Goal: Navigation & Orientation: Find specific page/section

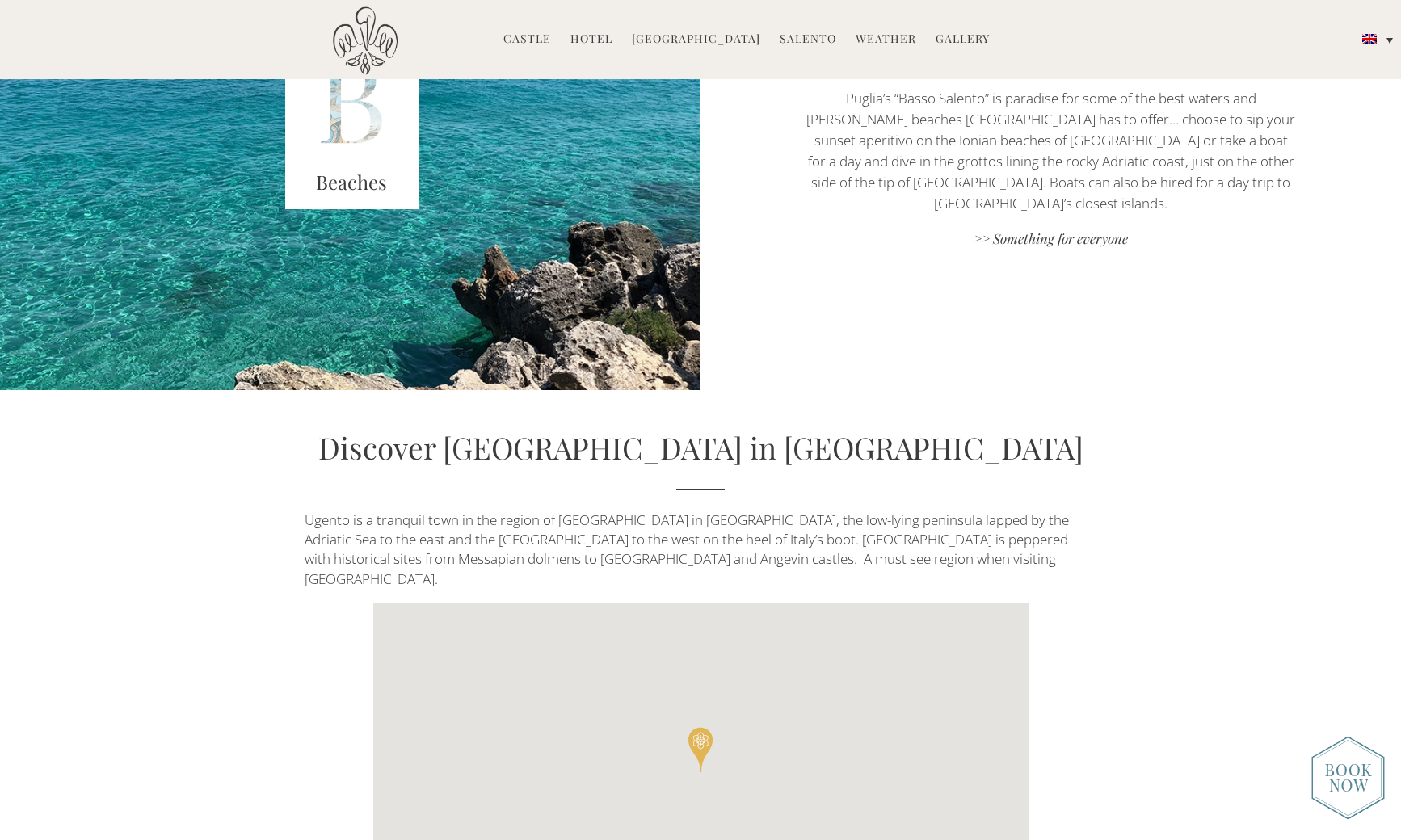
scroll to position [3569, 0]
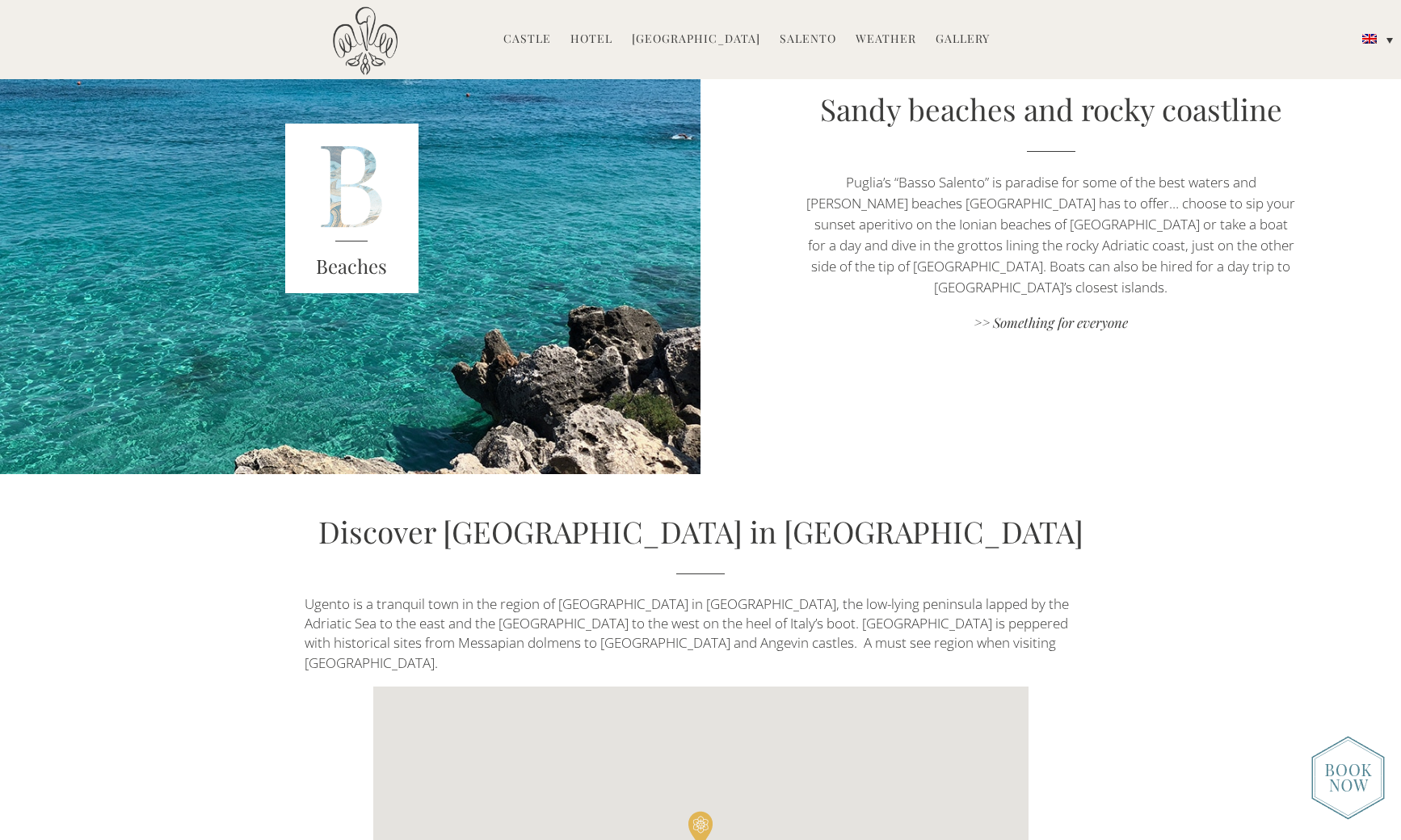
click at [802, 41] on link "Salento" at bounding box center [808, 40] width 56 height 18
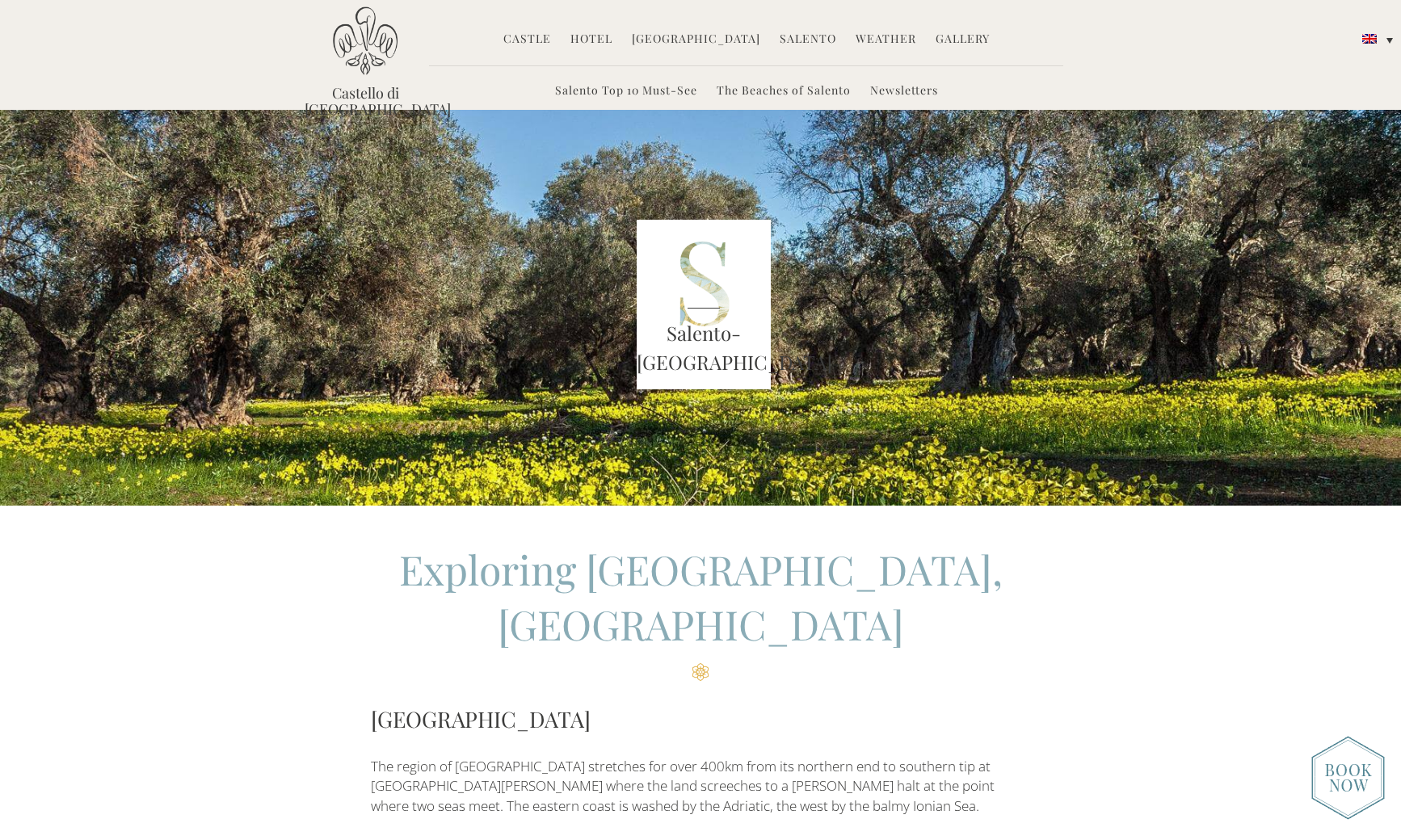
click at [605, 40] on link "Hotel" at bounding box center [591, 40] width 42 height 18
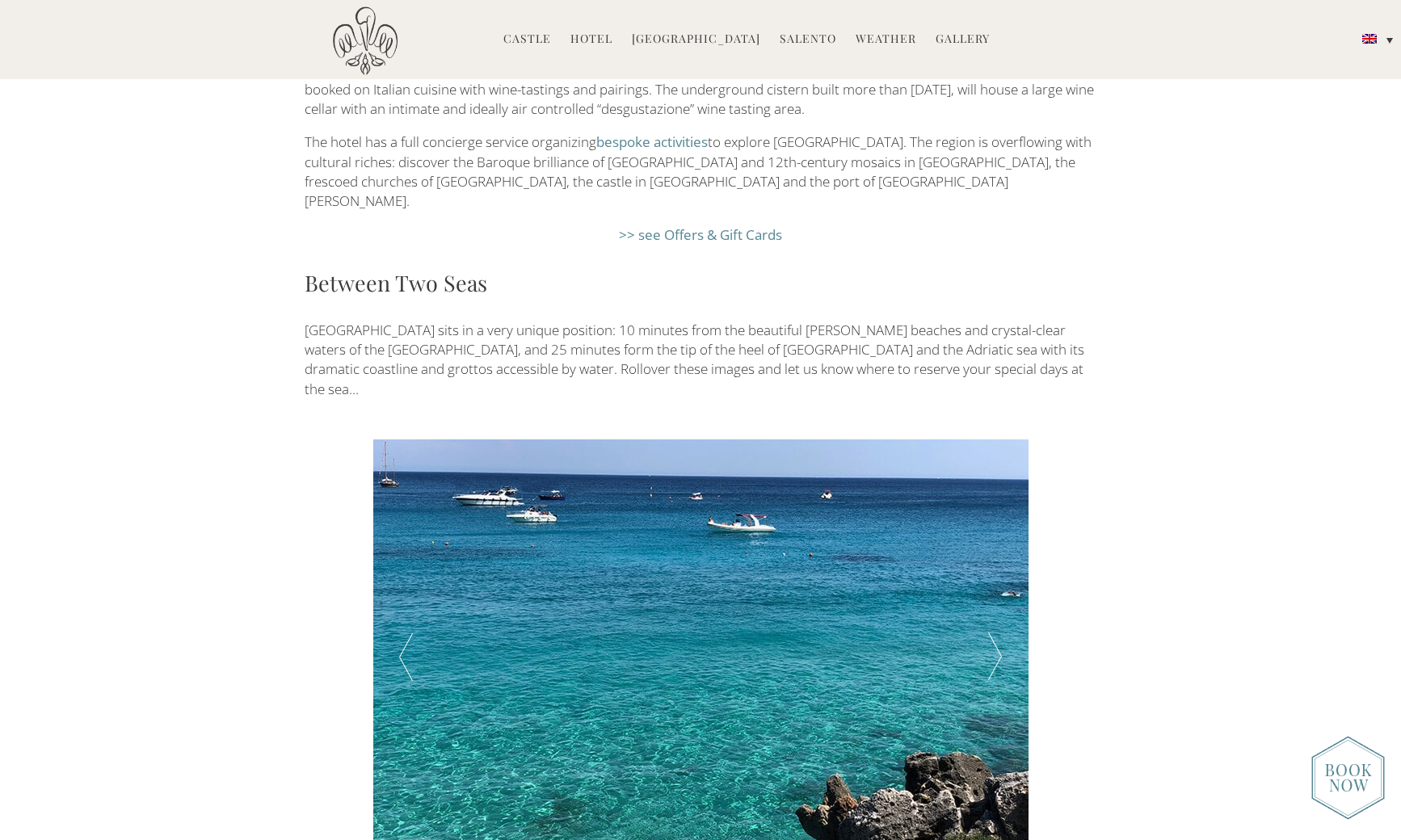
scroll to position [2727, 0]
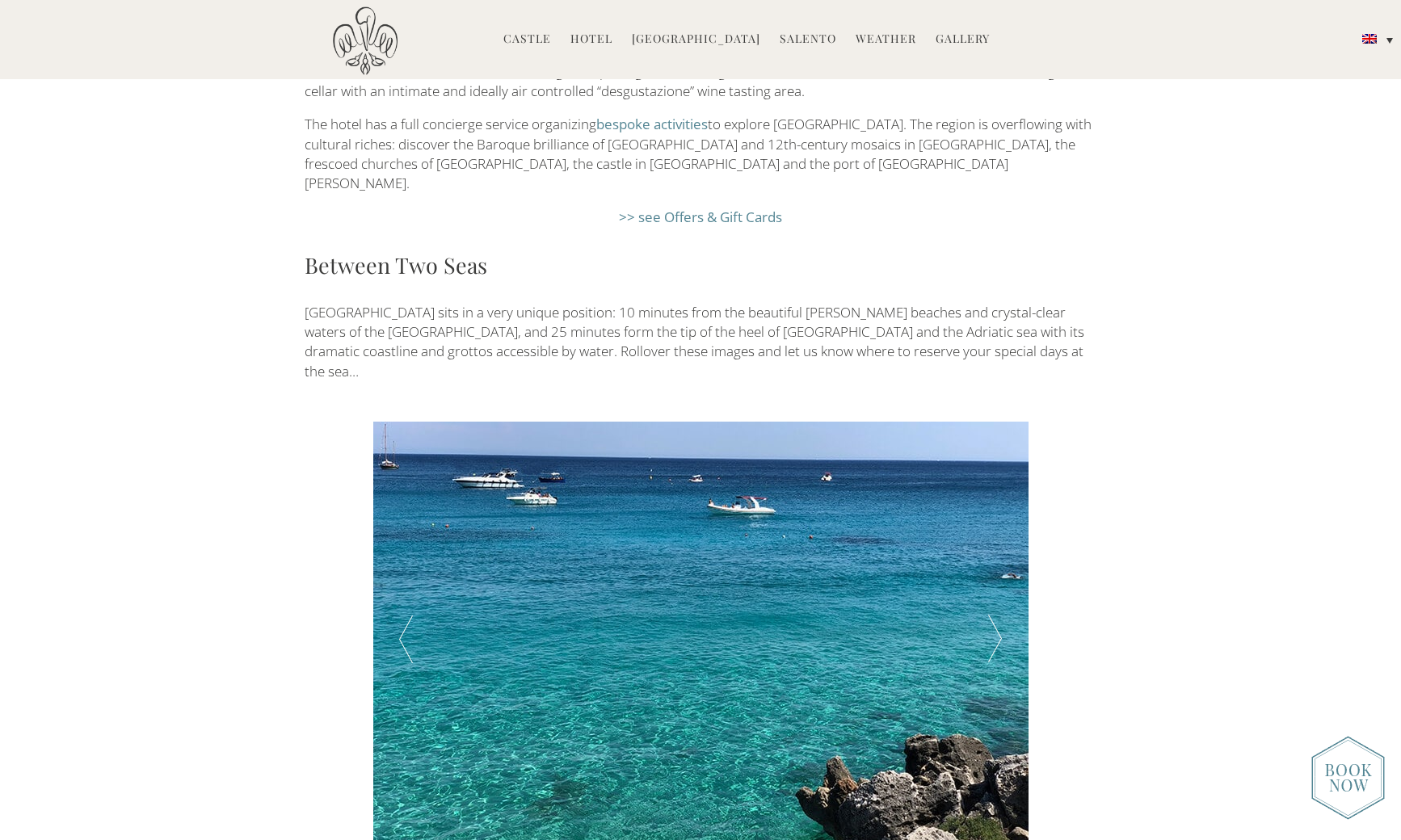
click at [991, 508] on div at bounding box center [995, 639] width 66 height 436
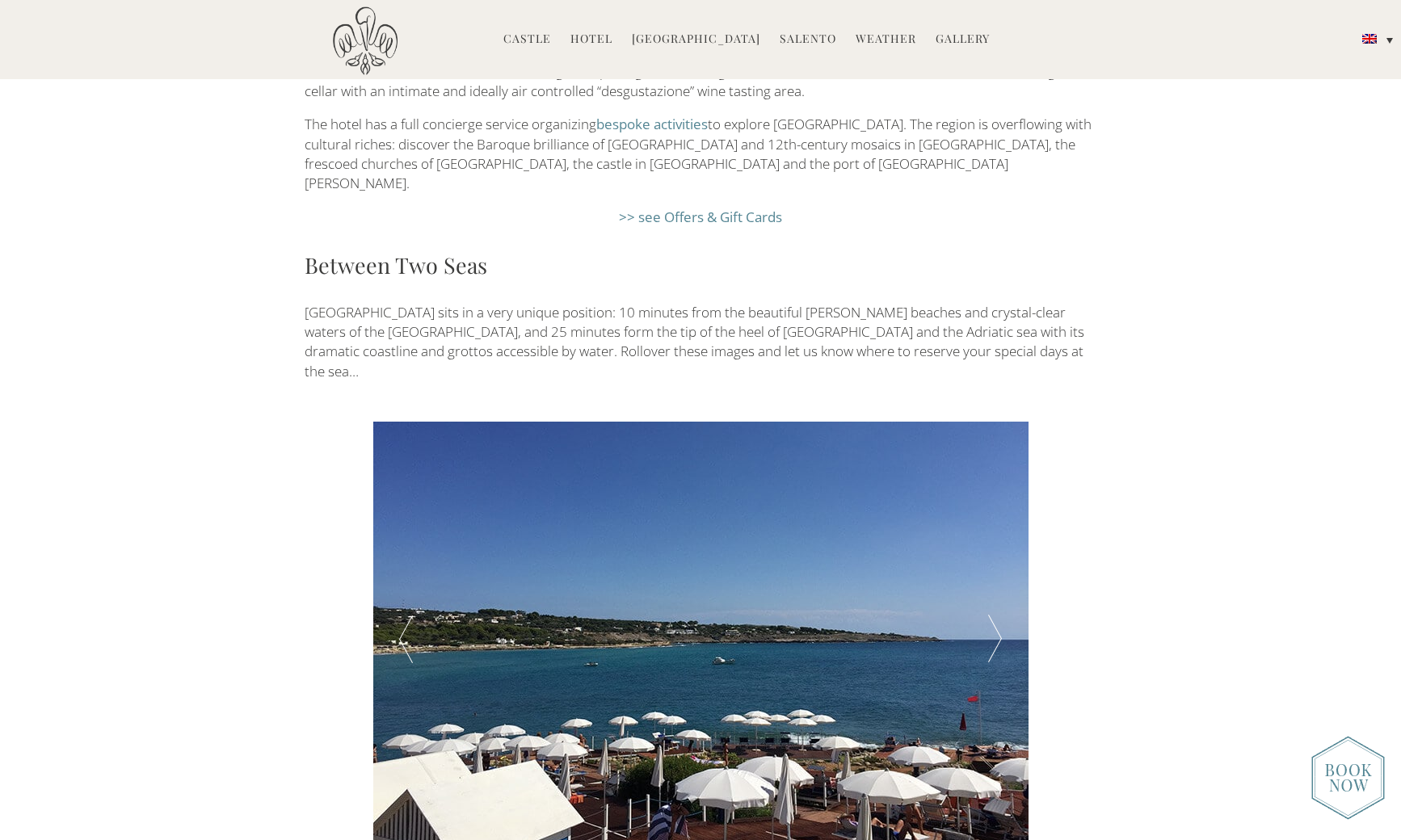
click at [991, 508] on div at bounding box center [995, 639] width 66 height 436
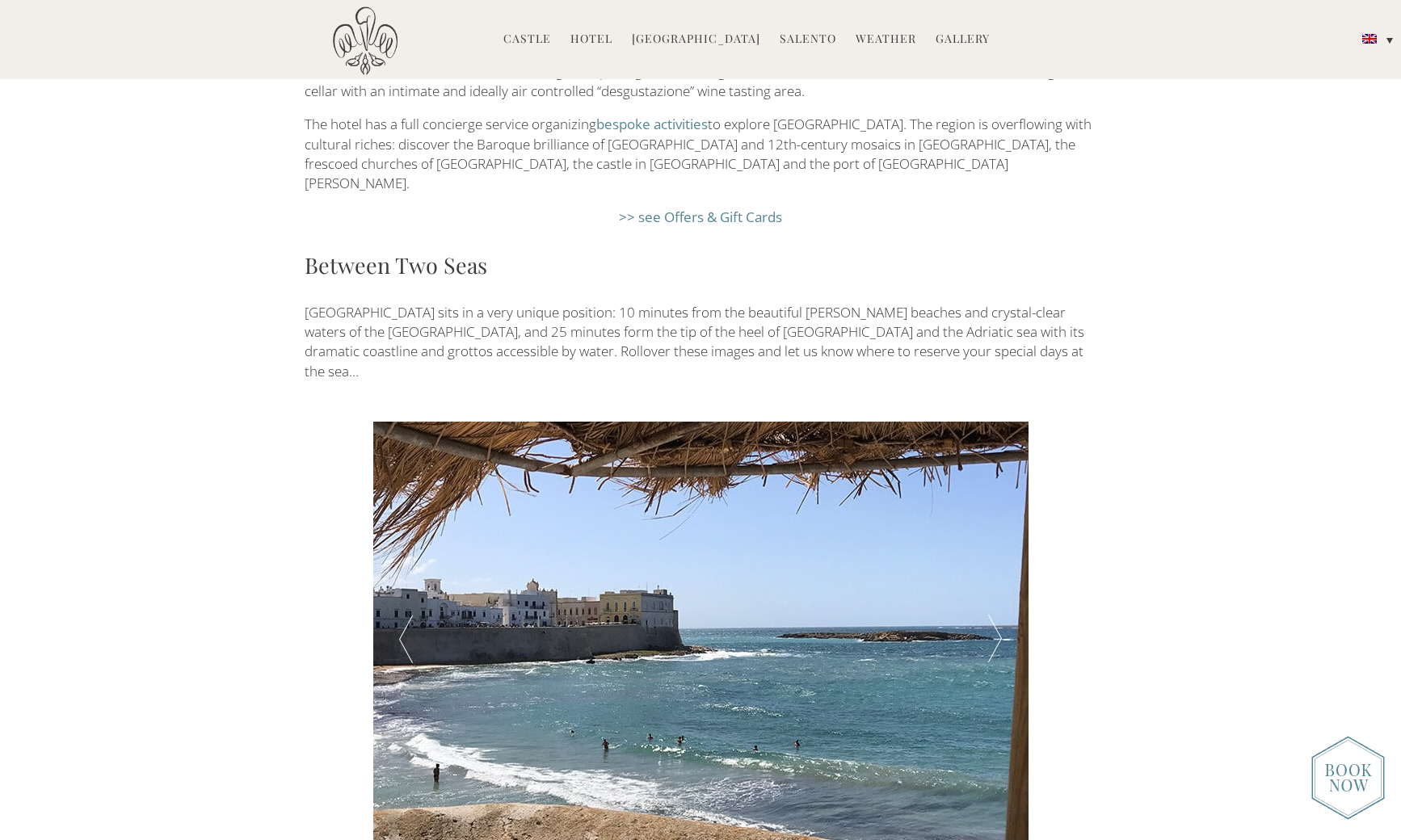
click at [991, 522] on div at bounding box center [995, 639] width 66 height 436
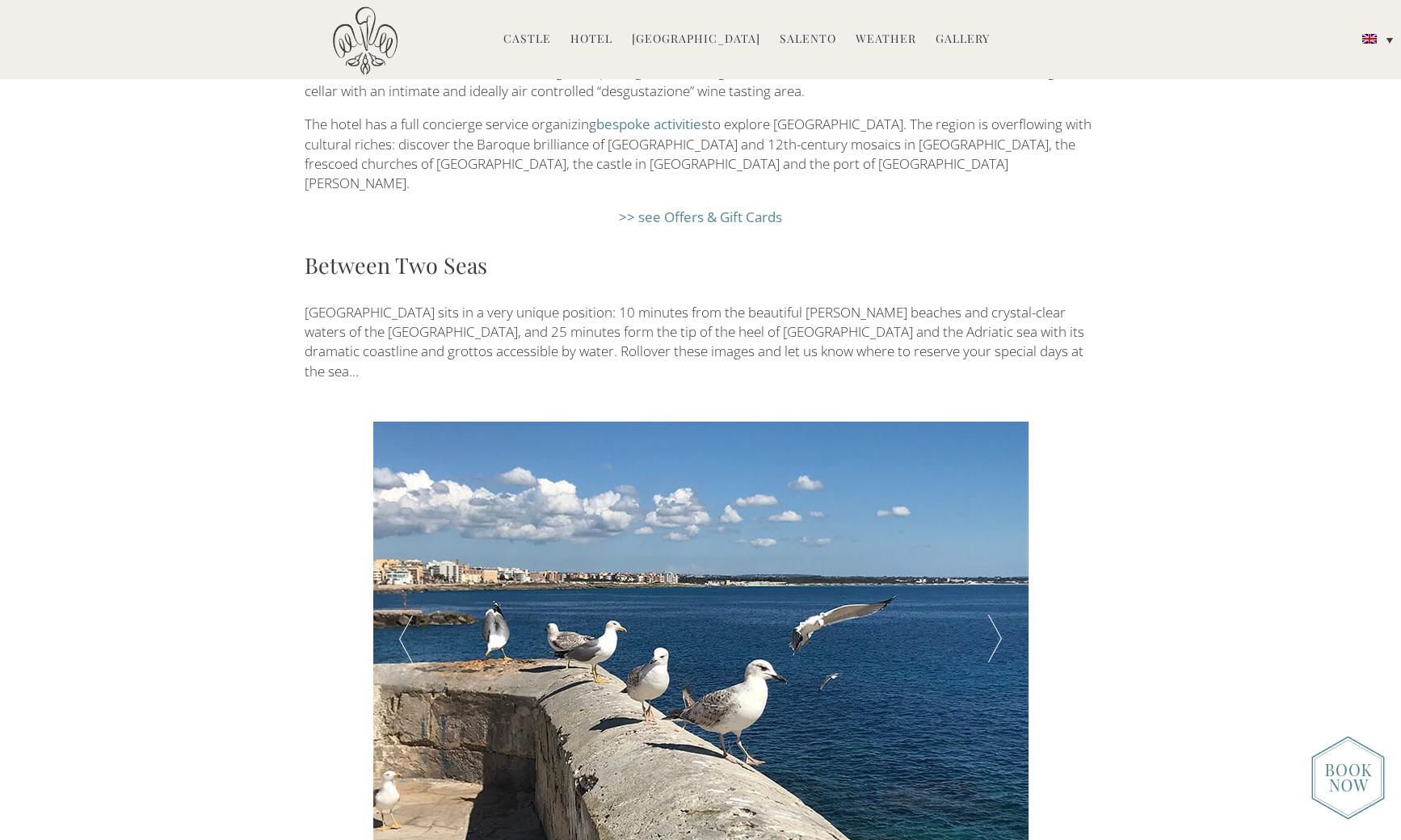
click at [991, 522] on div at bounding box center [995, 639] width 66 height 436
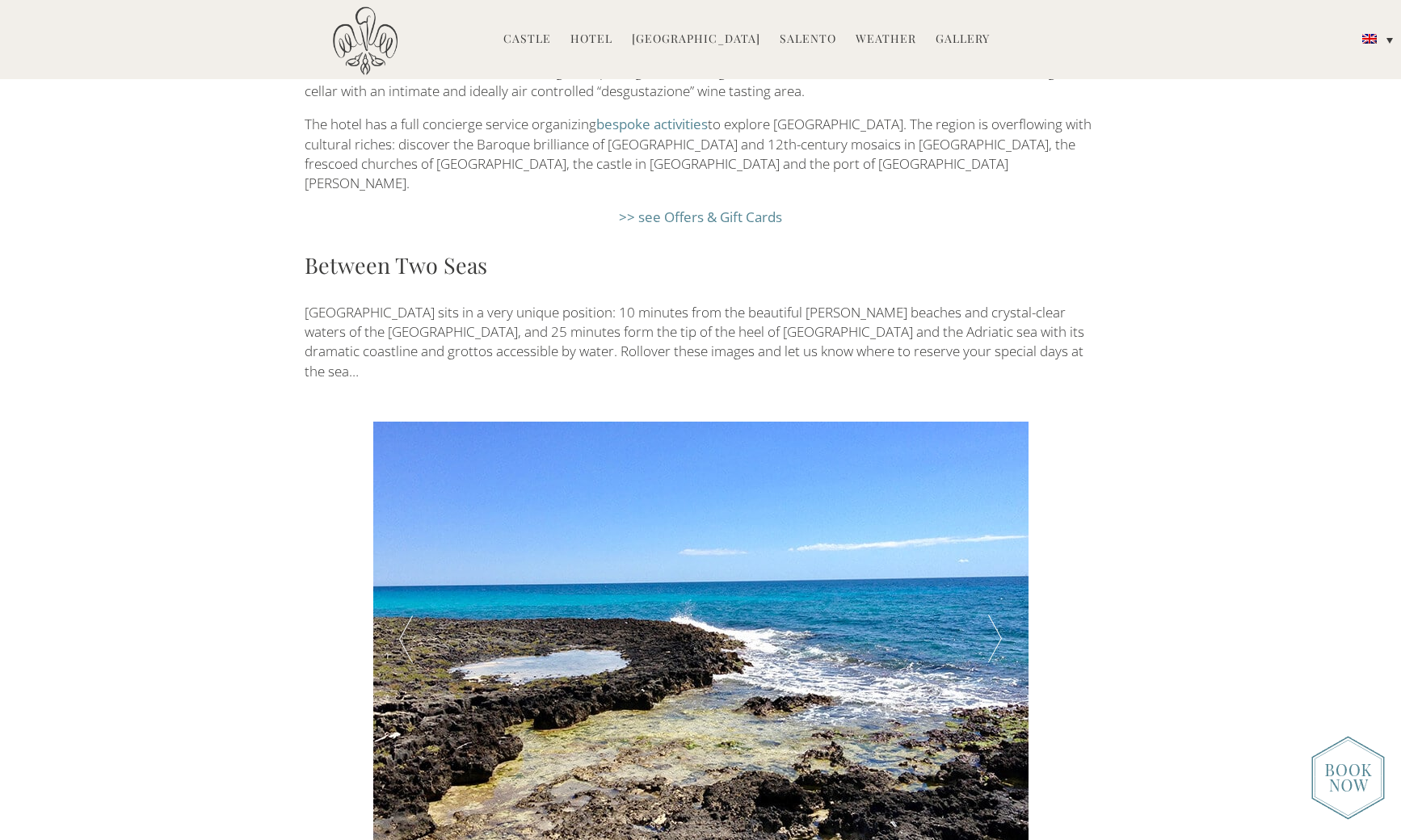
click at [991, 522] on div at bounding box center [995, 639] width 66 height 436
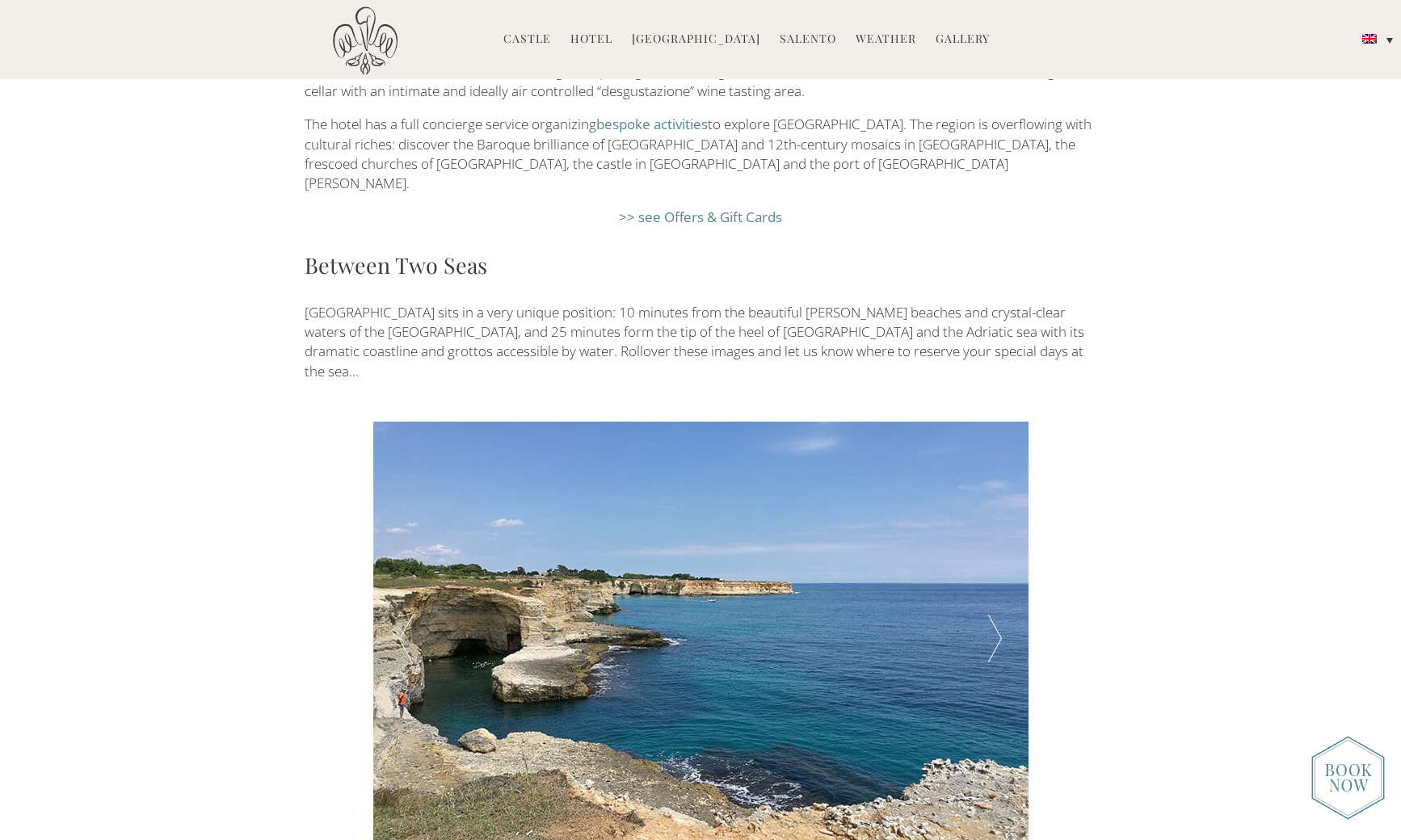
click at [991, 522] on div at bounding box center [995, 639] width 66 height 436
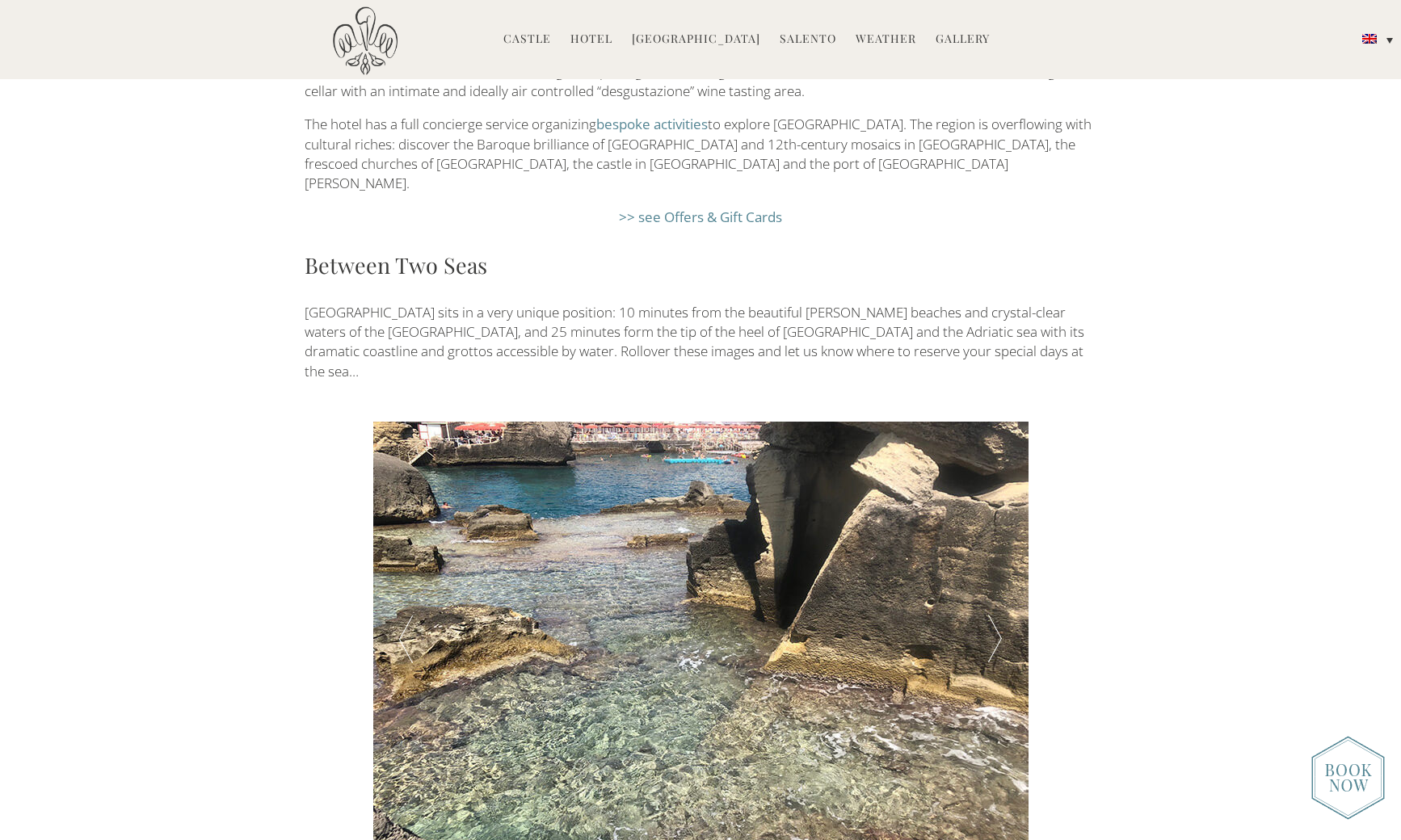
click at [991, 522] on div at bounding box center [995, 639] width 66 height 436
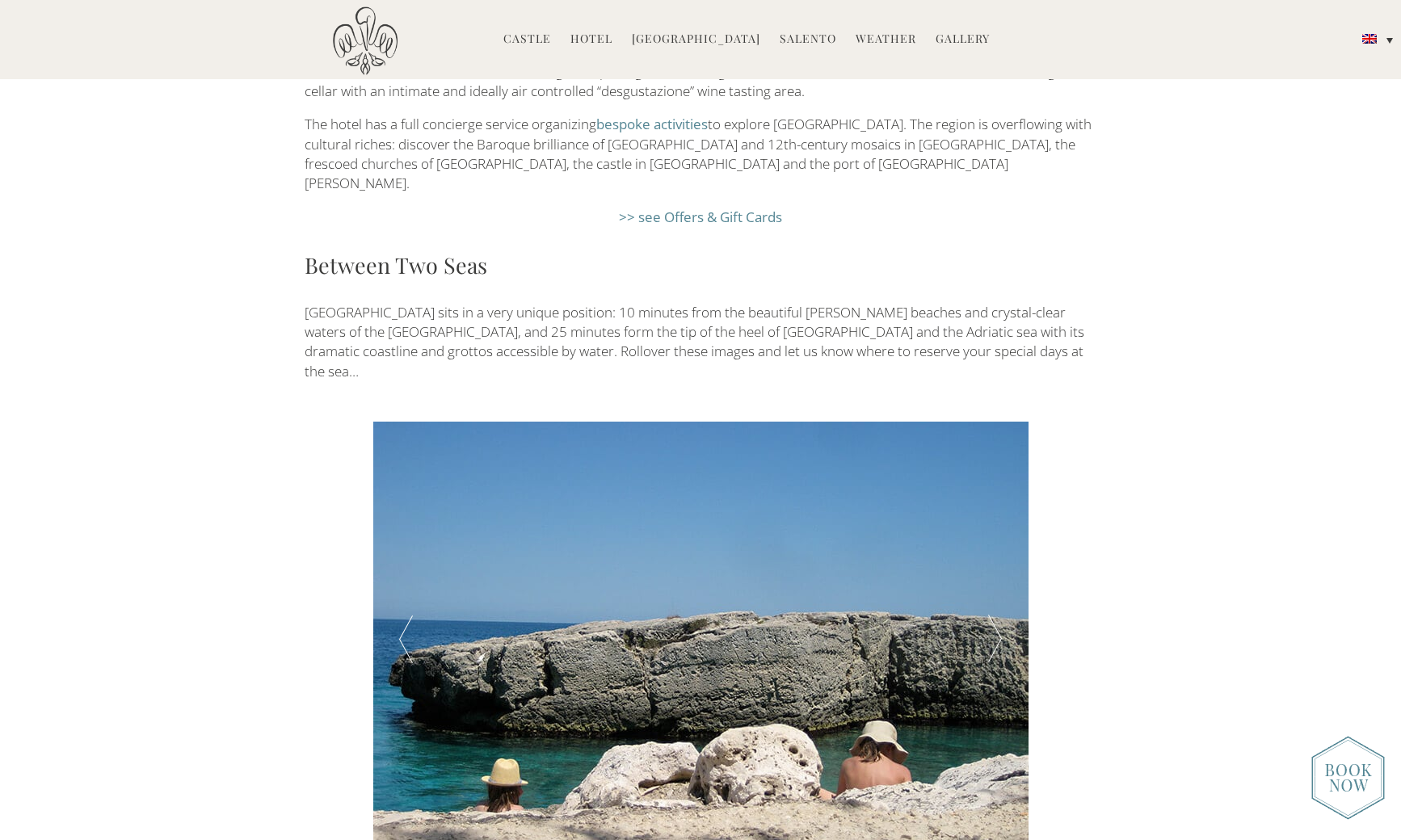
click at [991, 522] on div at bounding box center [995, 639] width 66 height 436
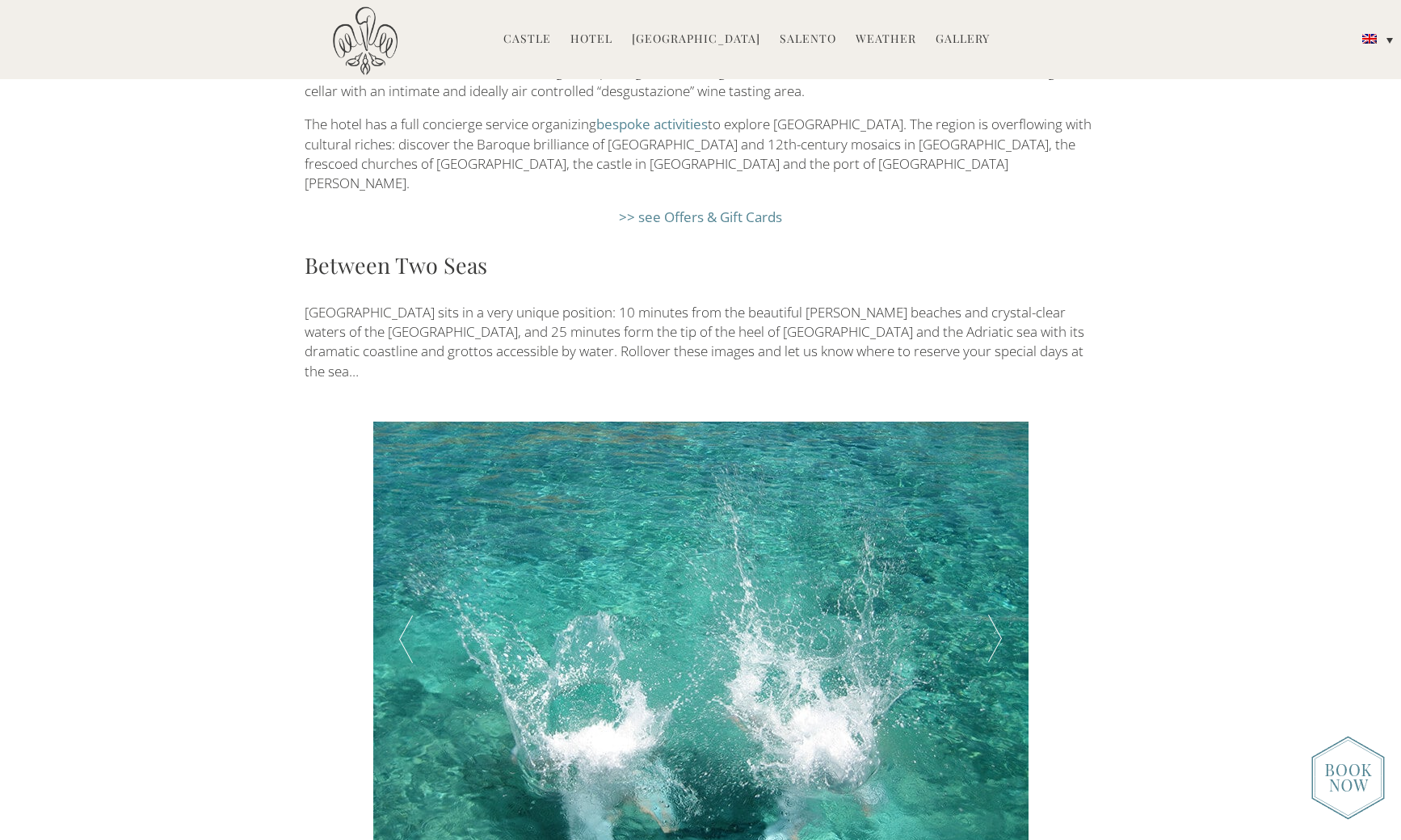
click at [991, 522] on div at bounding box center [995, 639] width 66 height 436
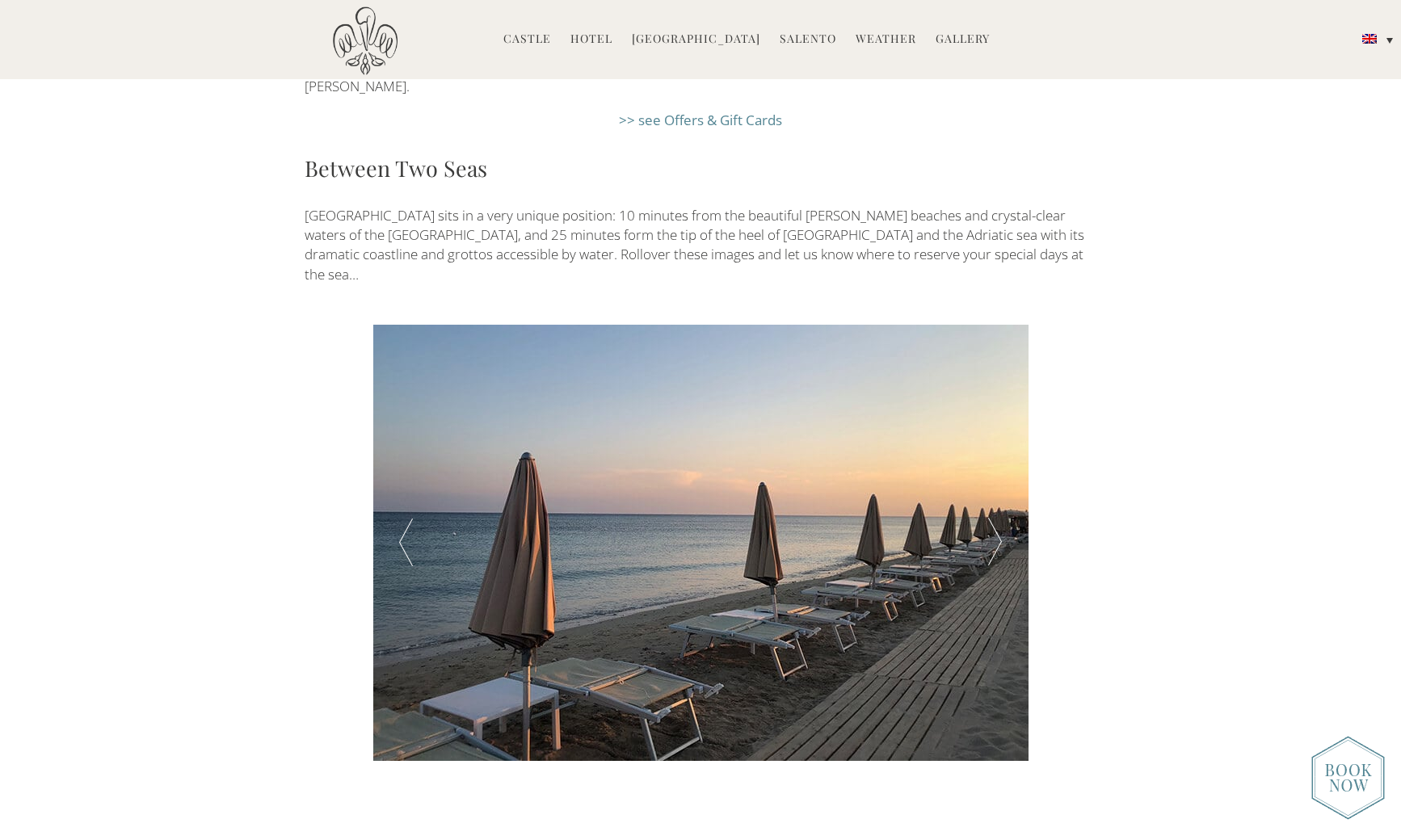
scroll to position [2823, 0]
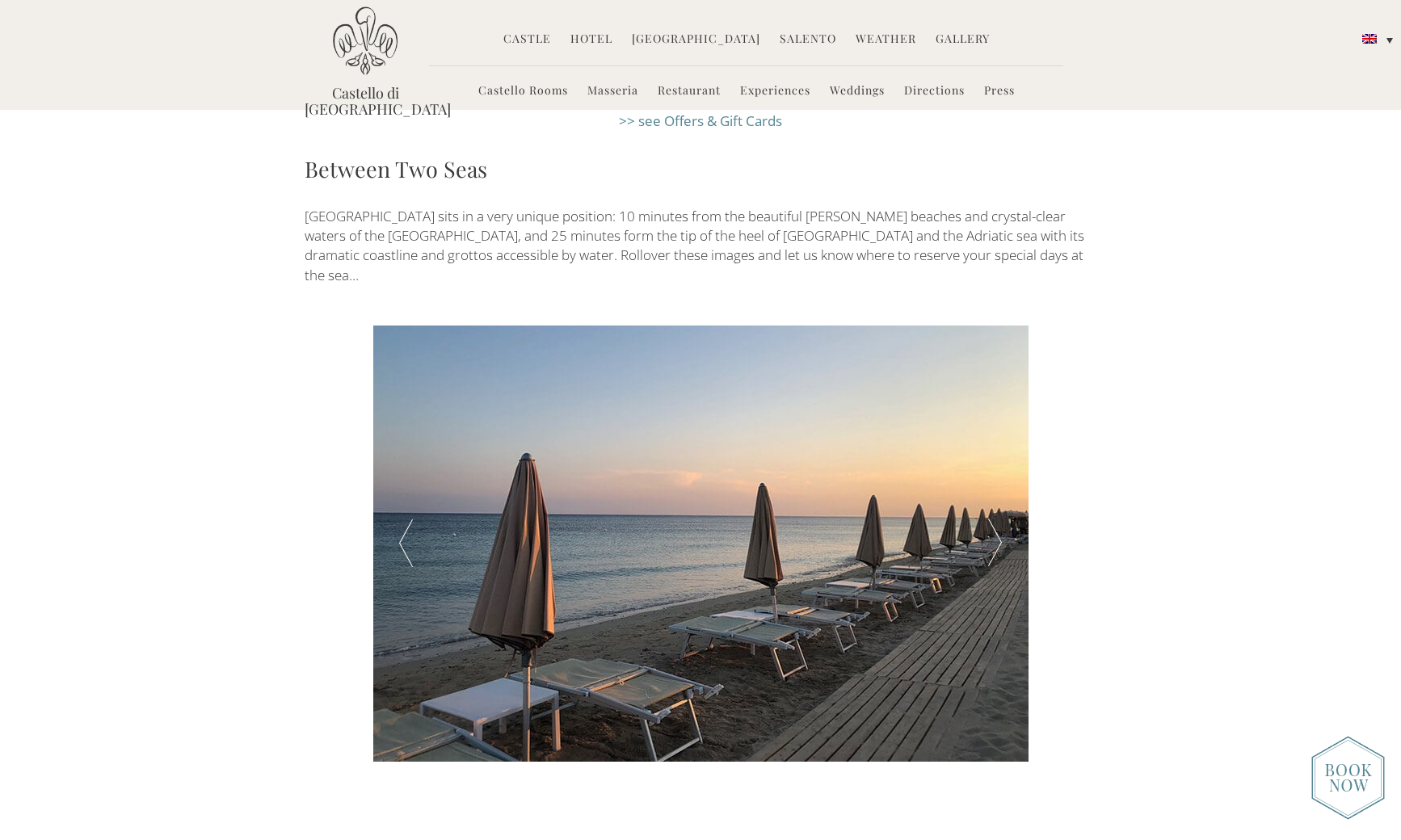
click at [1004, 425] on div at bounding box center [995, 543] width 66 height 436
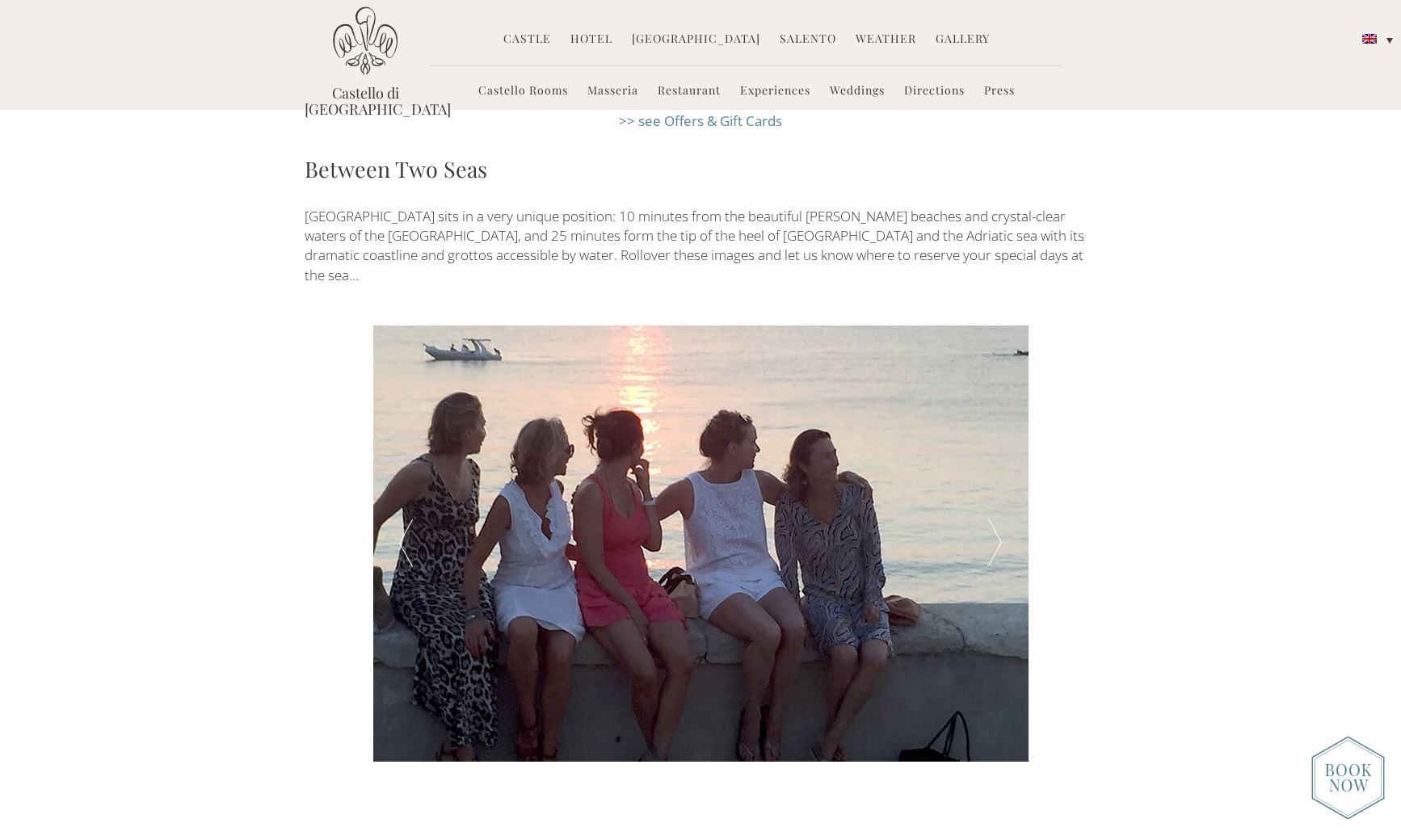
click at [988, 411] on div at bounding box center [995, 543] width 66 height 436
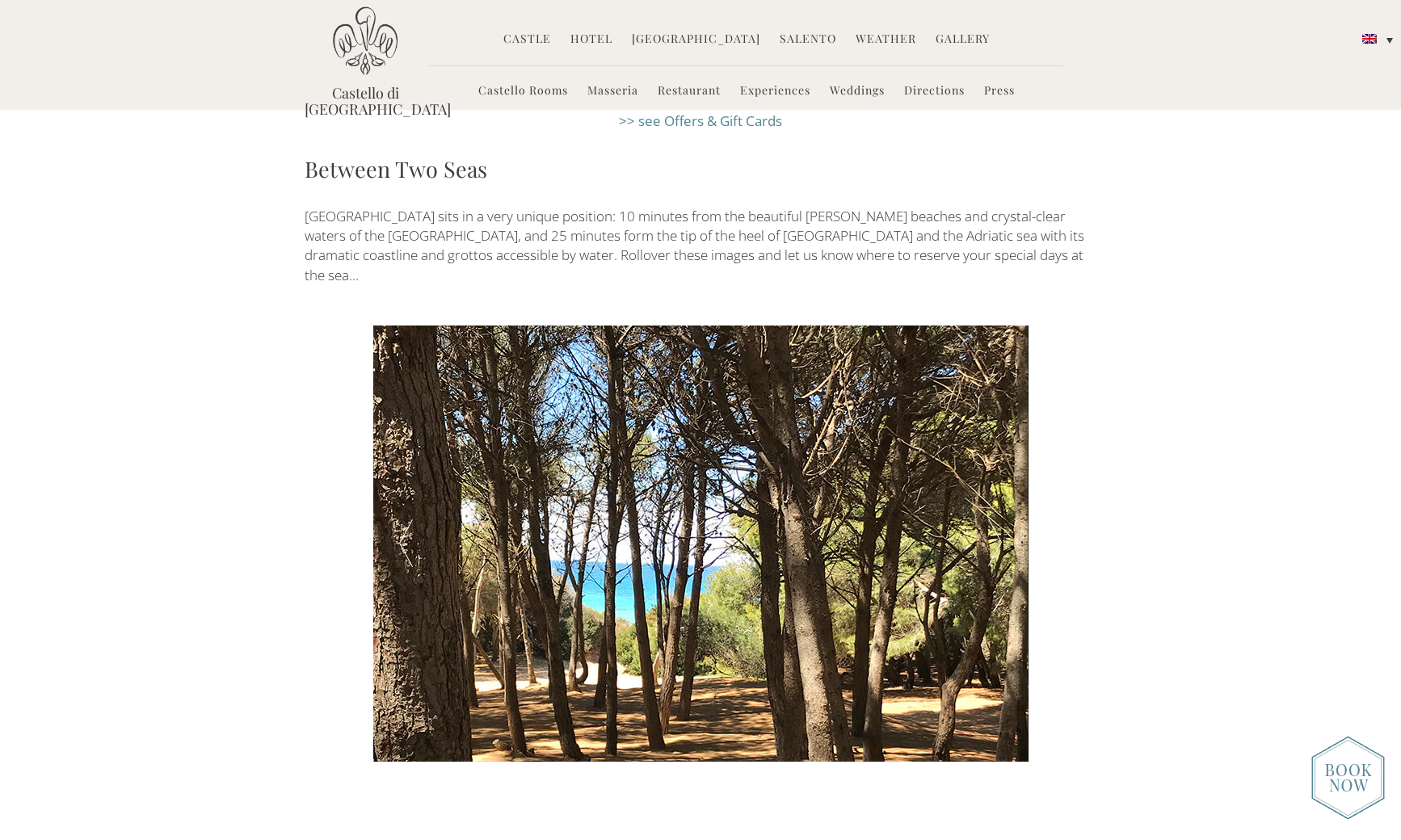
click at [882, 531] on div at bounding box center [701, 543] width 655 height 436
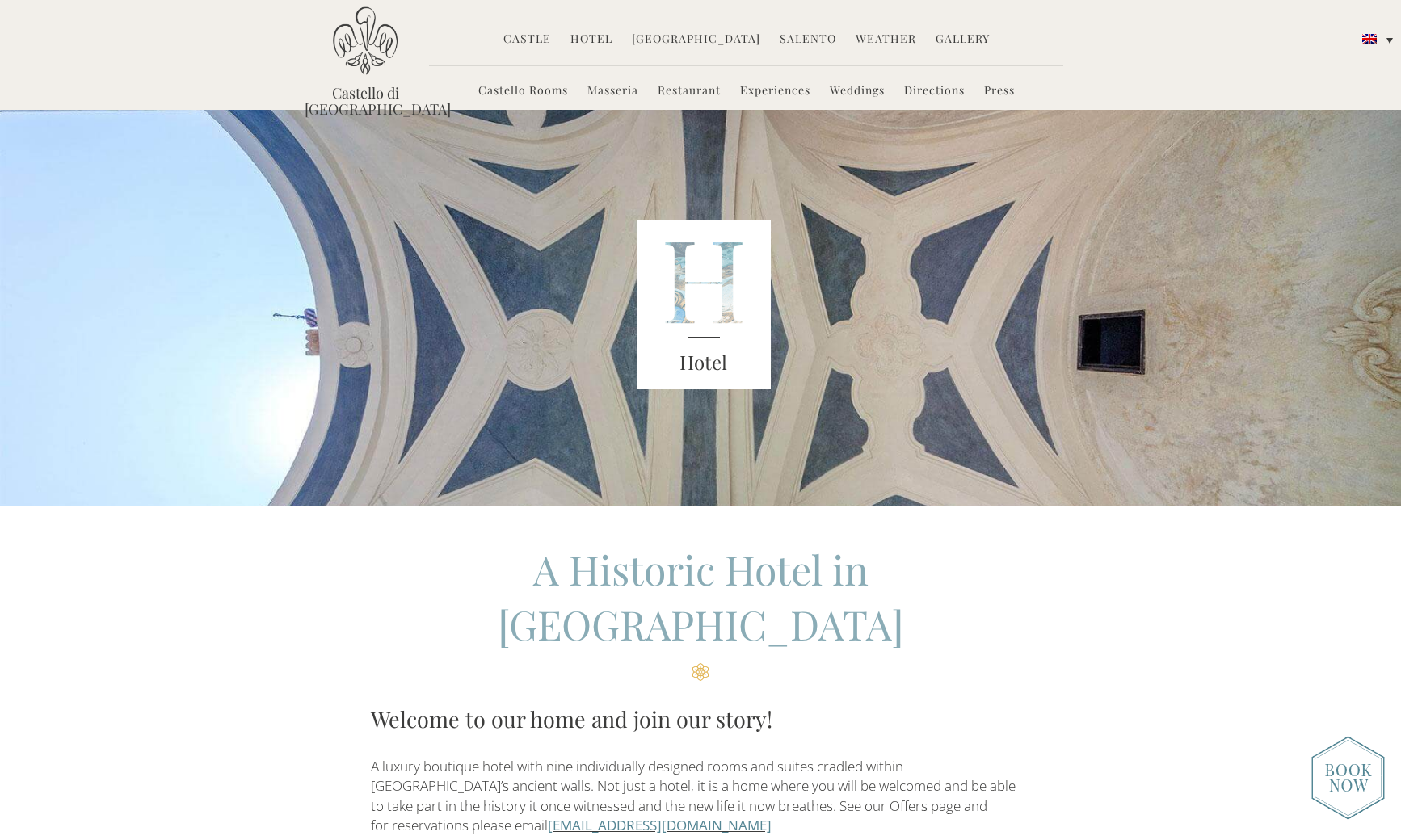
scroll to position [0, 0]
click at [607, 91] on link "Masseria" at bounding box center [612, 91] width 51 height 18
click at [522, 87] on link "Castello Rooms" at bounding box center [523, 91] width 90 height 18
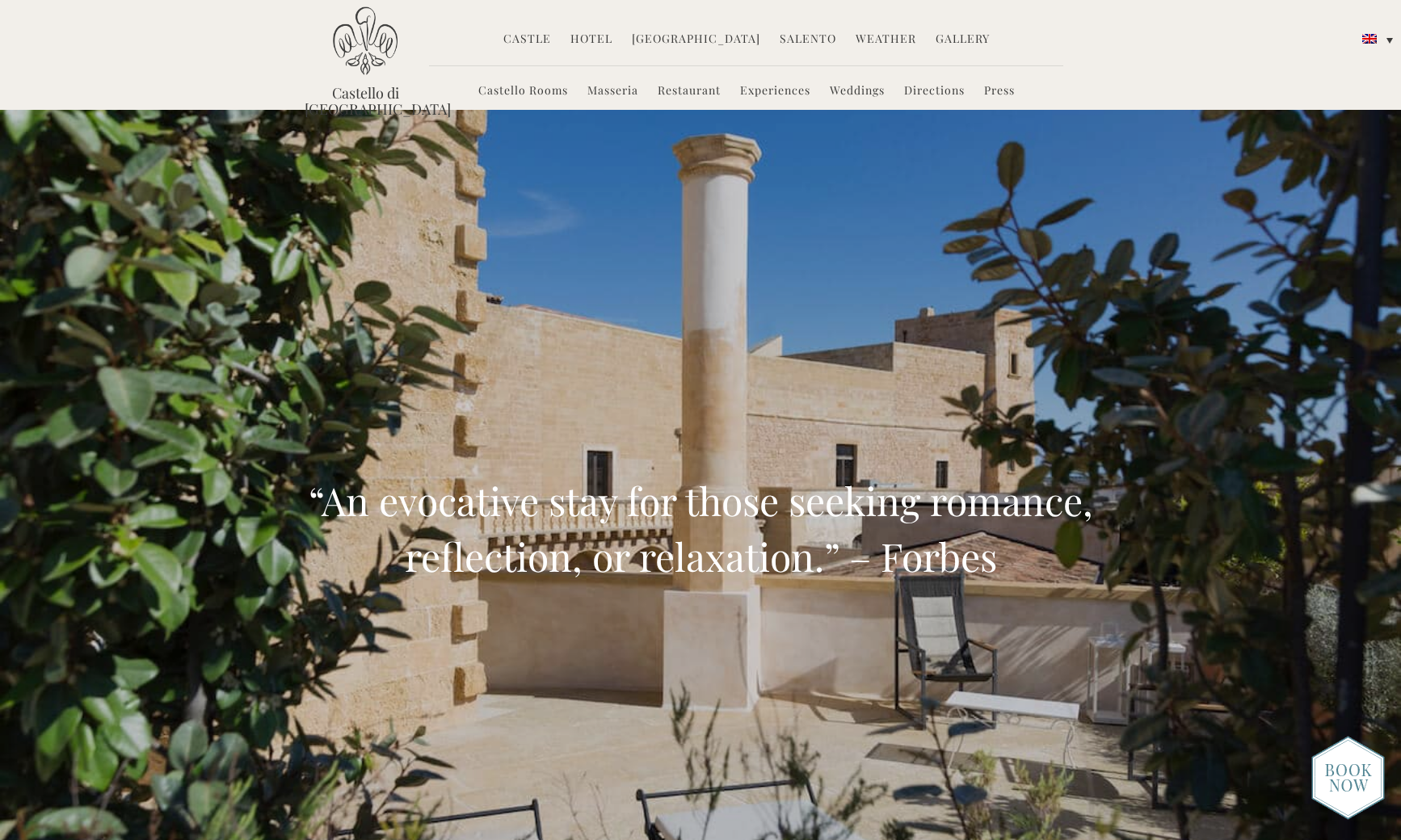
click at [695, 96] on link "Restaurant" at bounding box center [689, 91] width 63 height 18
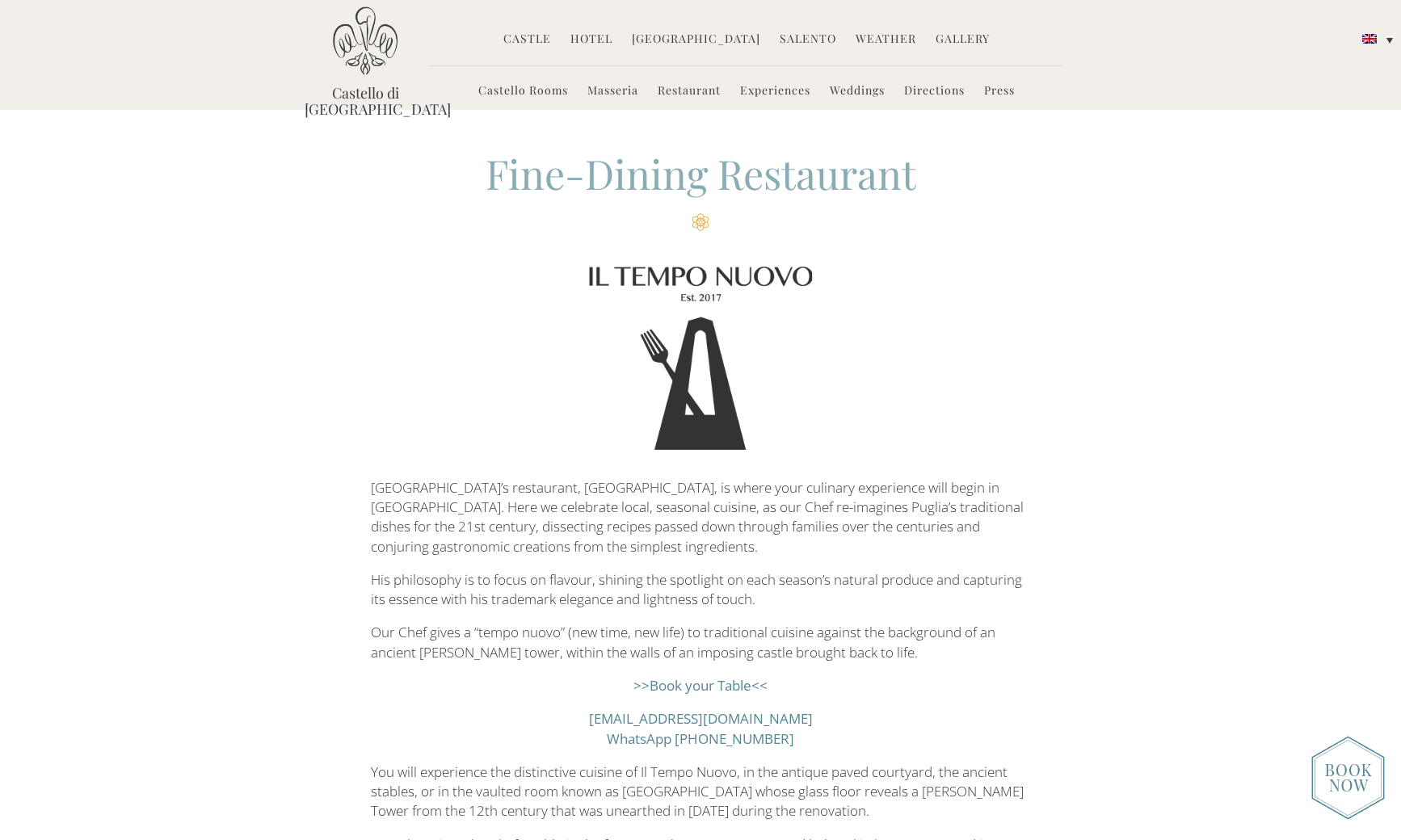
click at [541, 90] on link "Castello Rooms" at bounding box center [523, 91] width 90 height 18
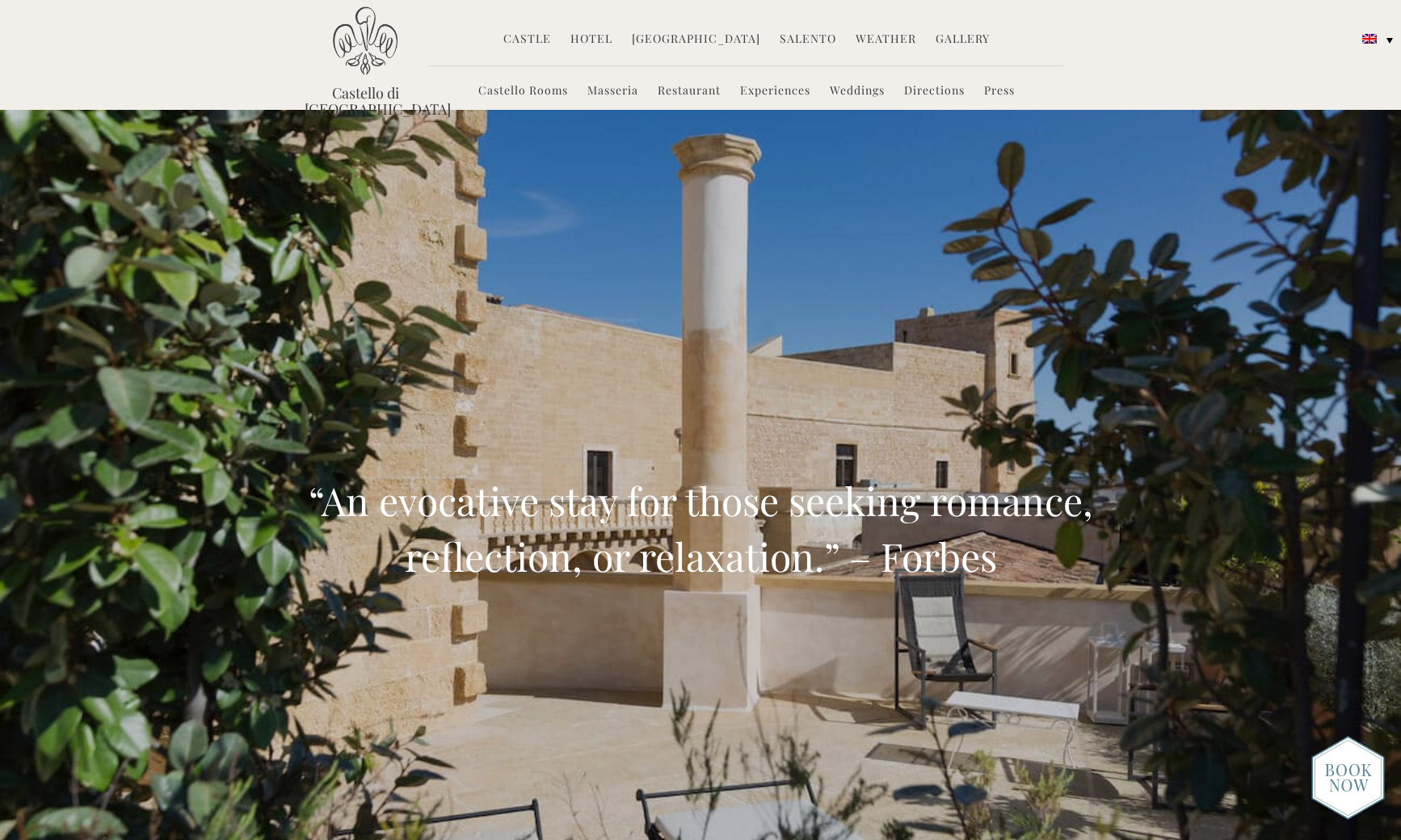
click at [604, 37] on link "Hotel" at bounding box center [591, 40] width 42 height 18
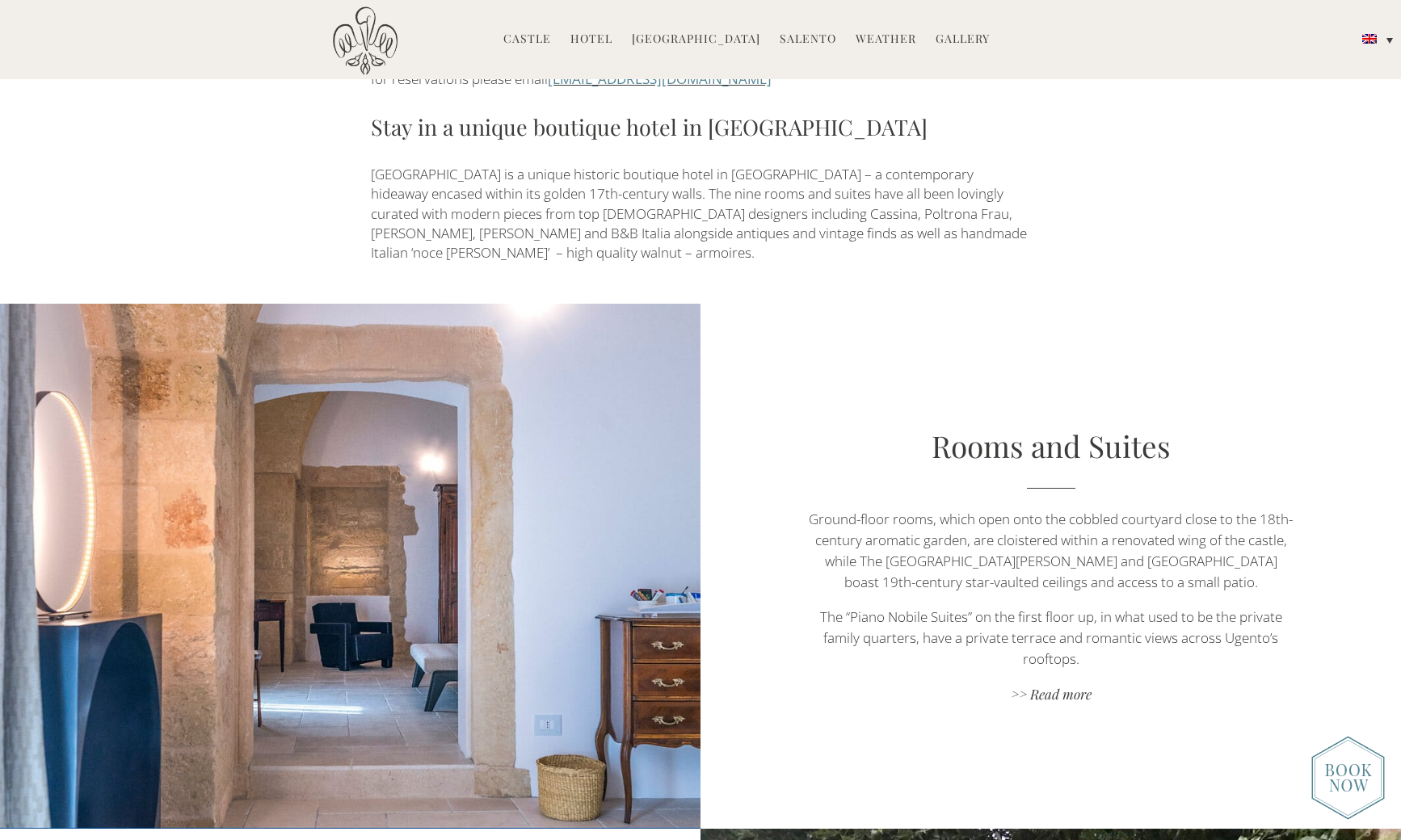
scroll to position [755, 0]
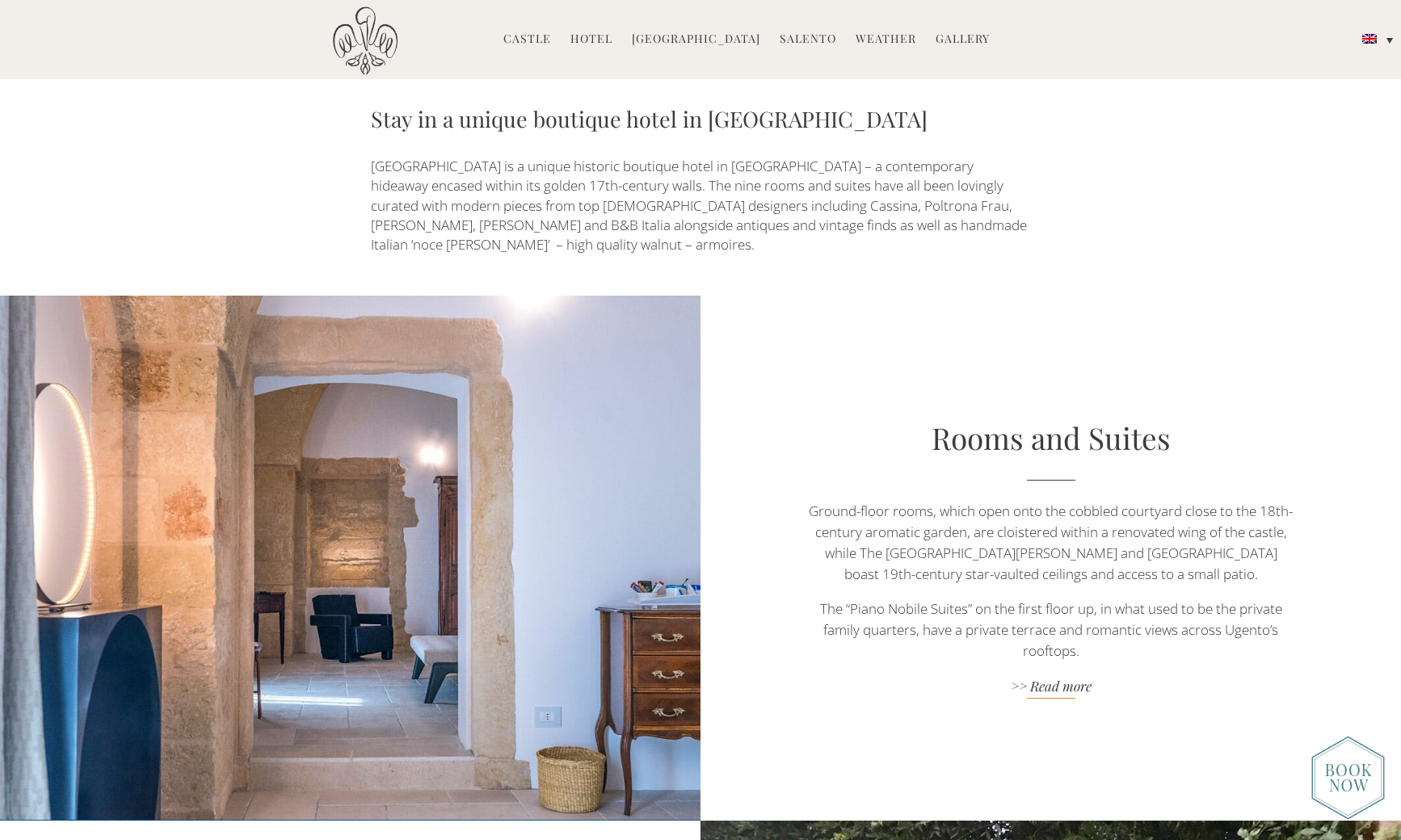
click at [1055, 676] on link ">> Read more" at bounding box center [1051, 687] width 491 height 22
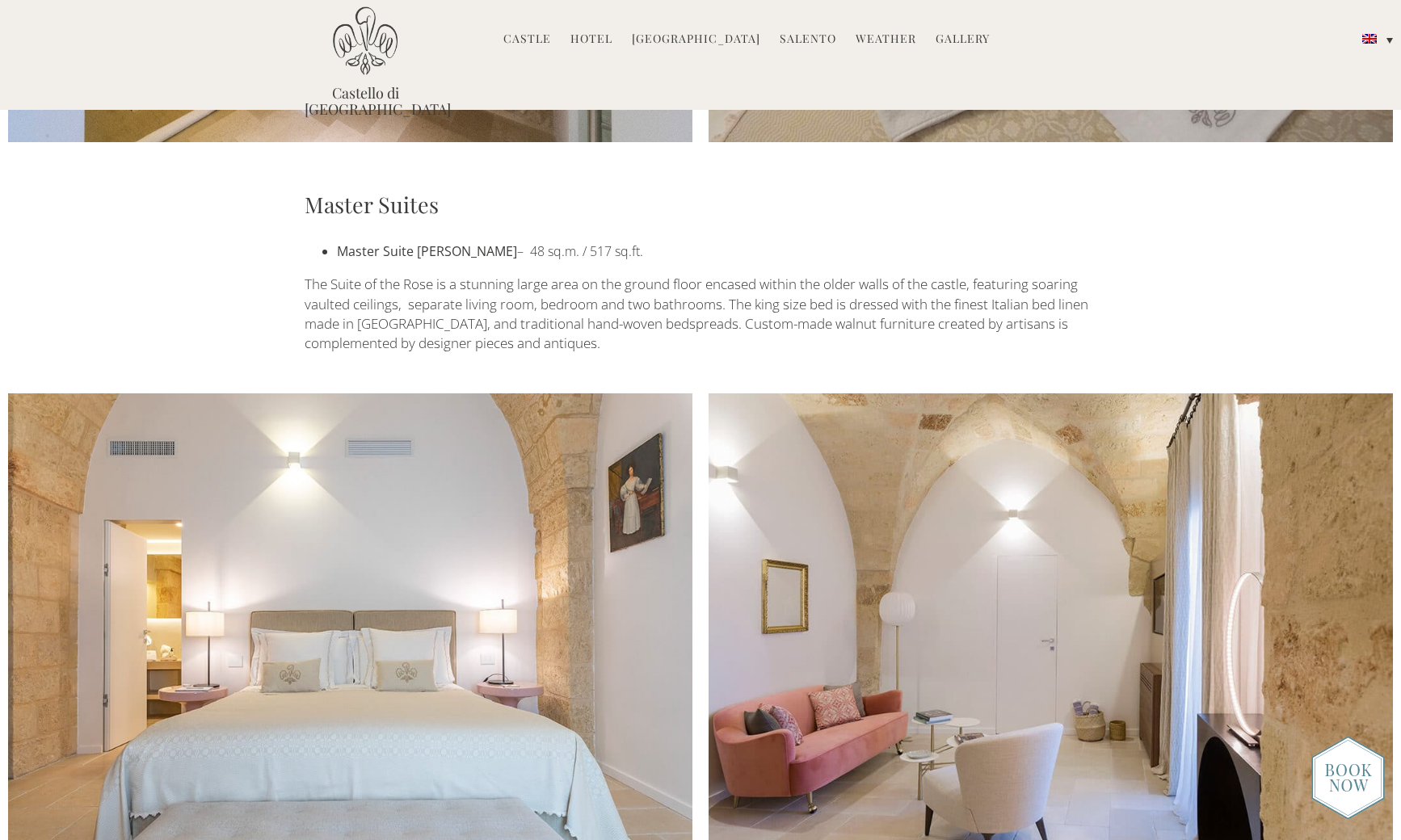
scroll to position [2142, 0]
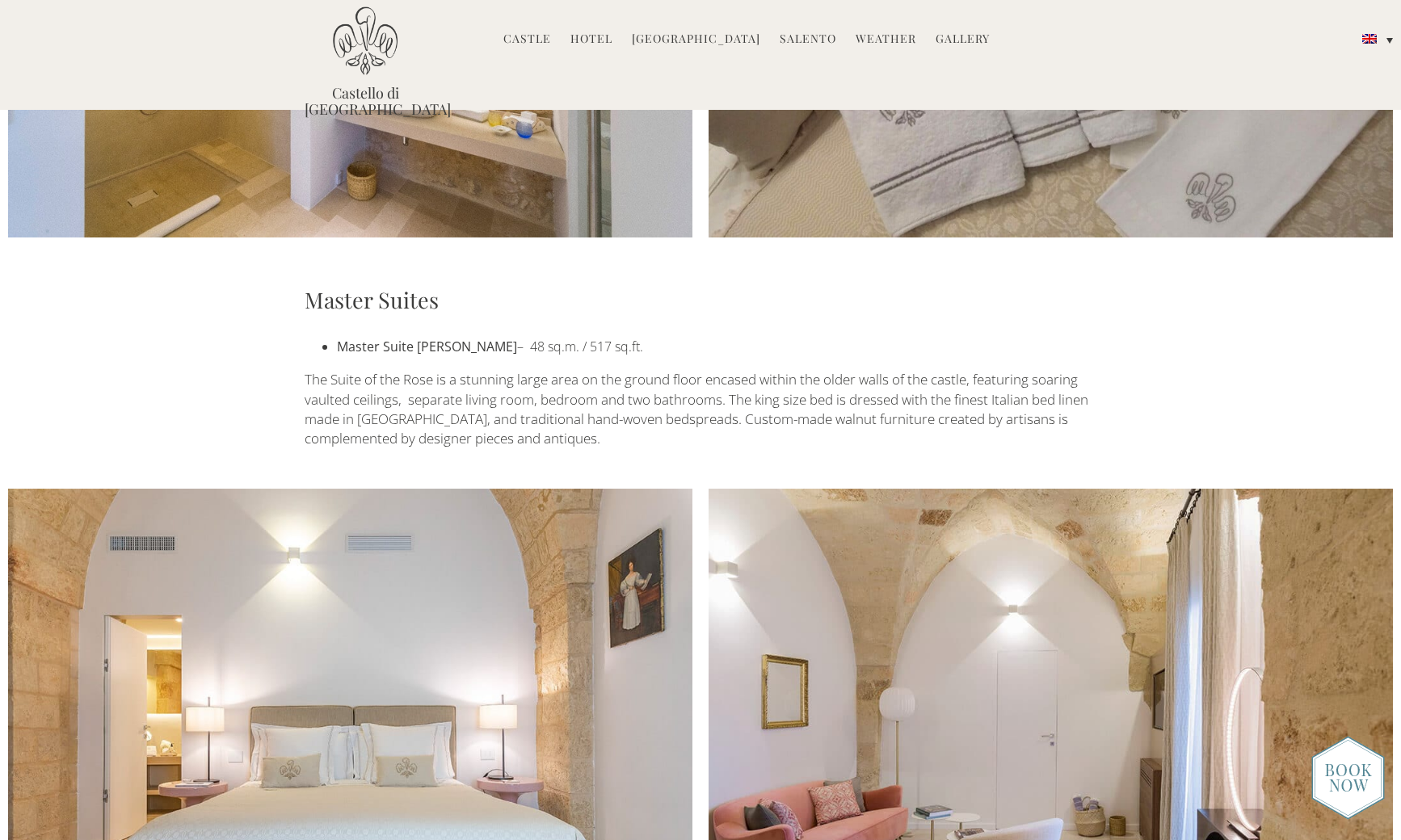
click at [375, 75] on img at bounding box center [365, 41] width 65 height 69
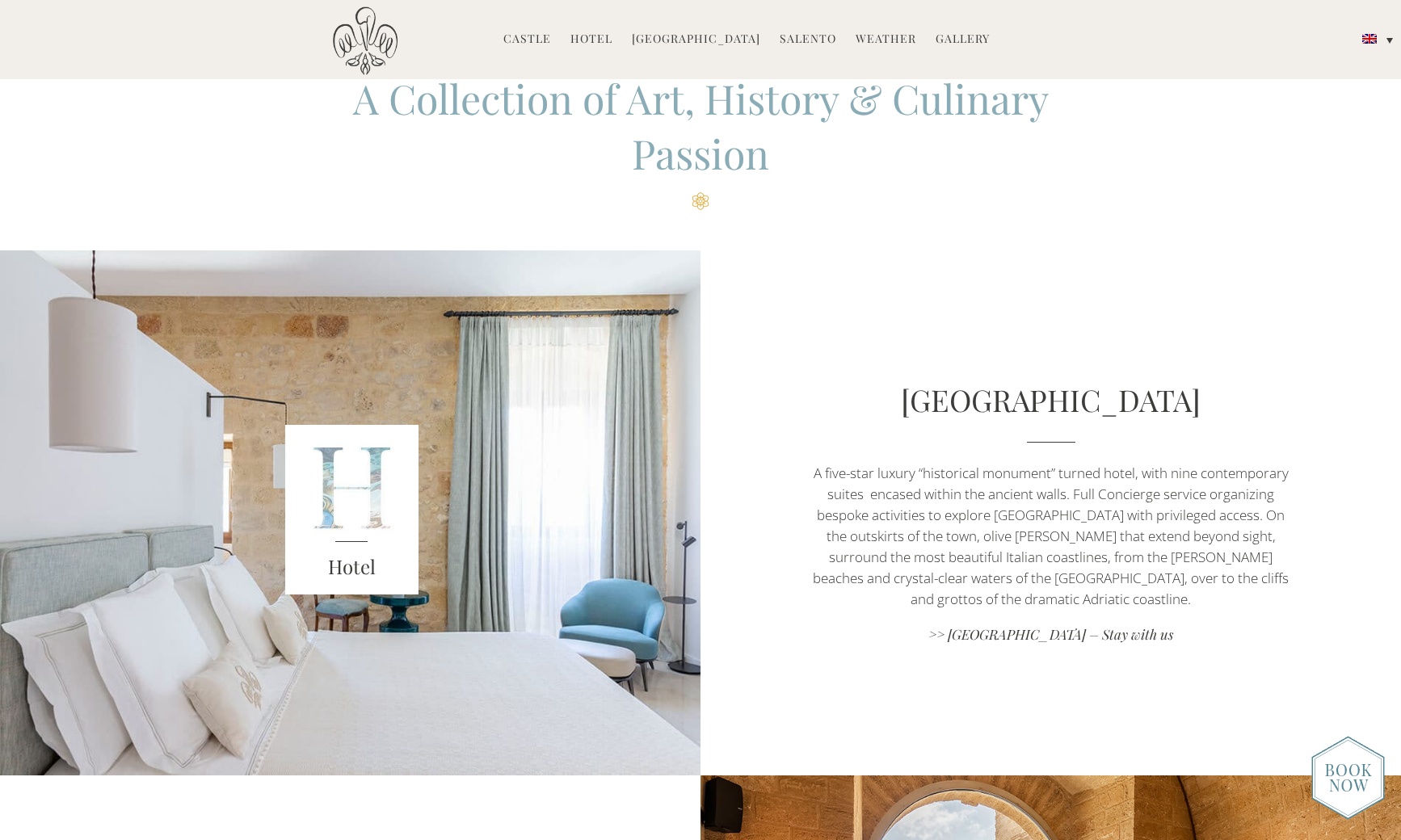
scroll to position [534, 0]
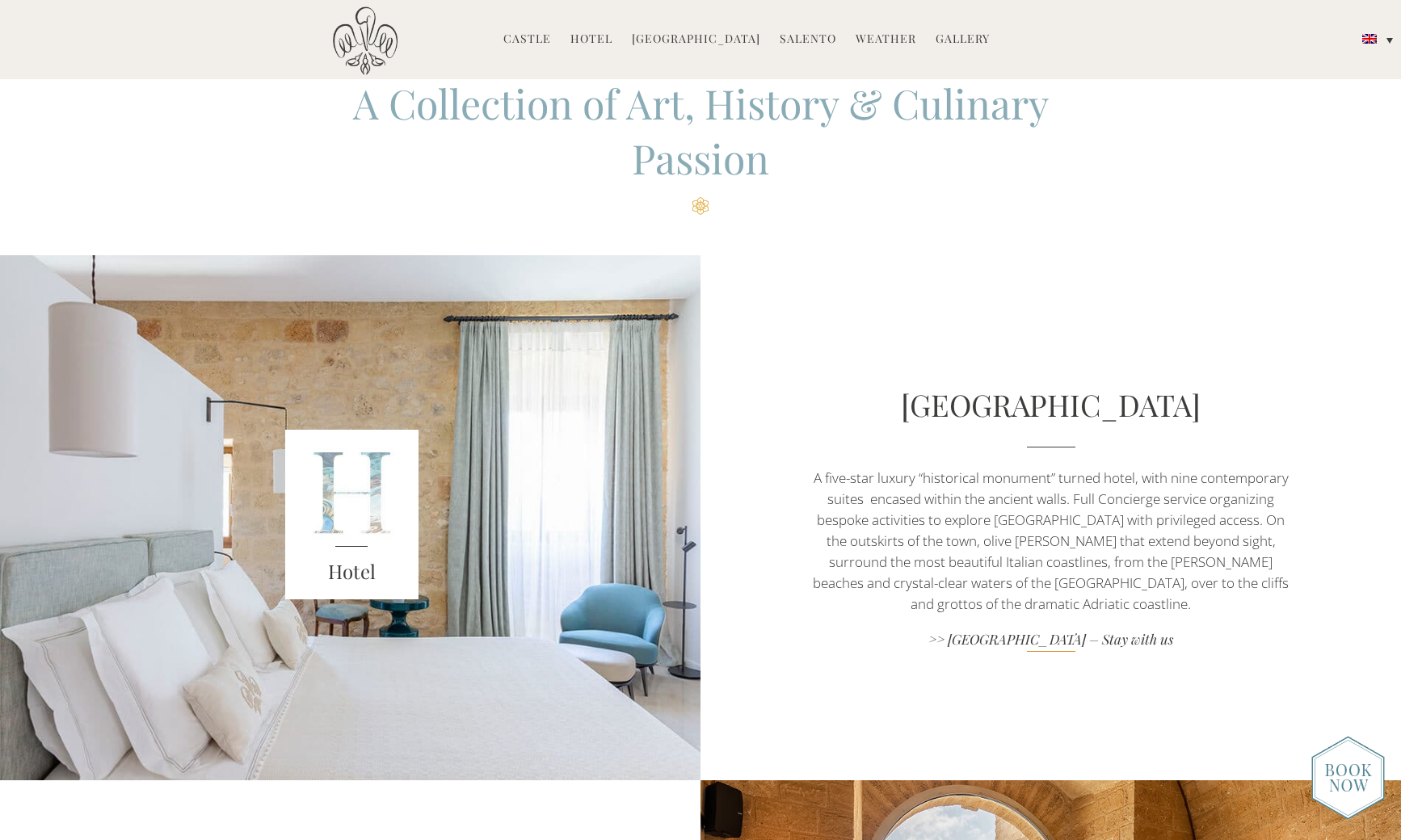
click at [1132, 630] on link ">> Castello di Ugento – Stay with us" at bounding box center [1051, 641] width 491 height 22
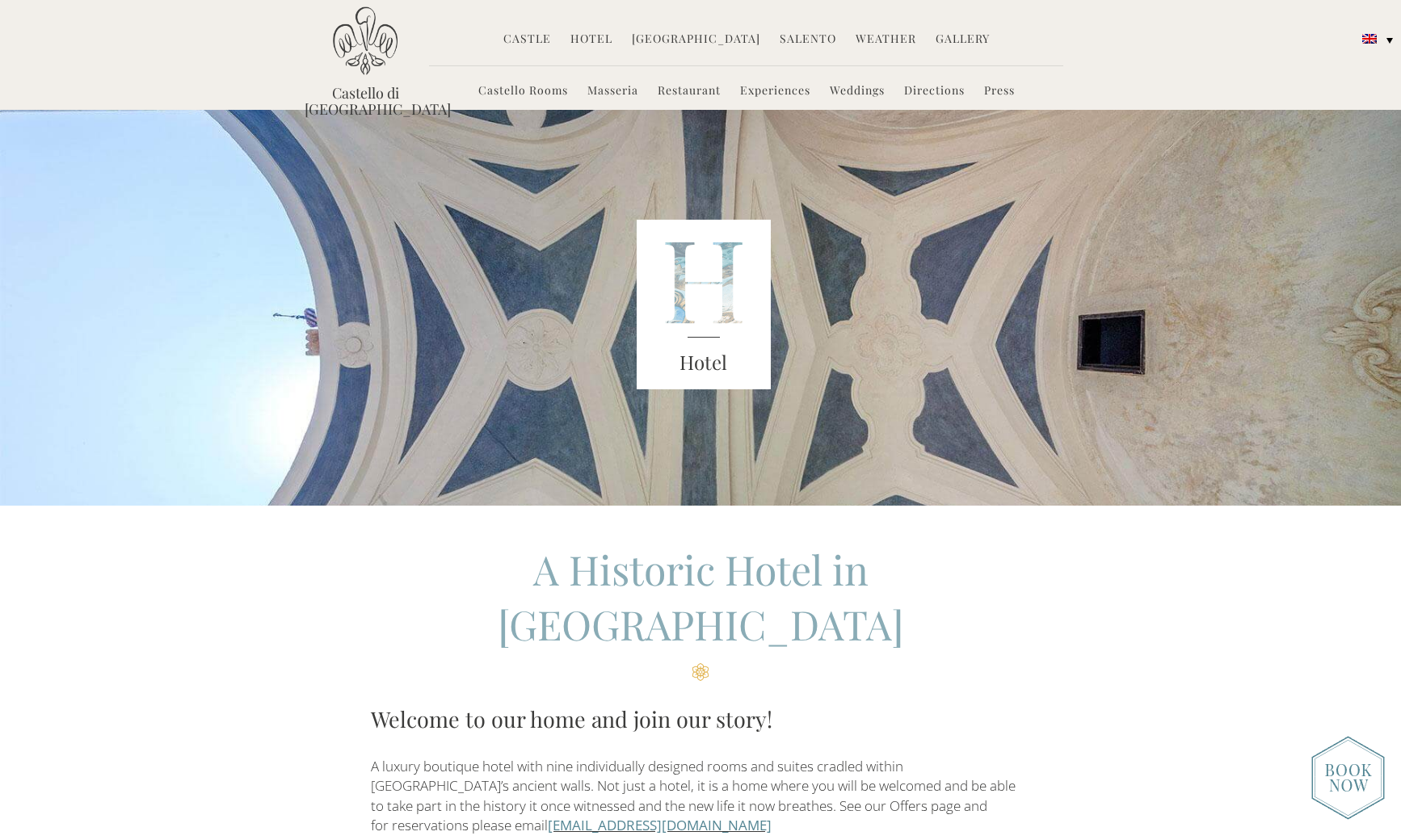
click at [684, 322] on img at bounding box center [704, 305] width 135 height 169
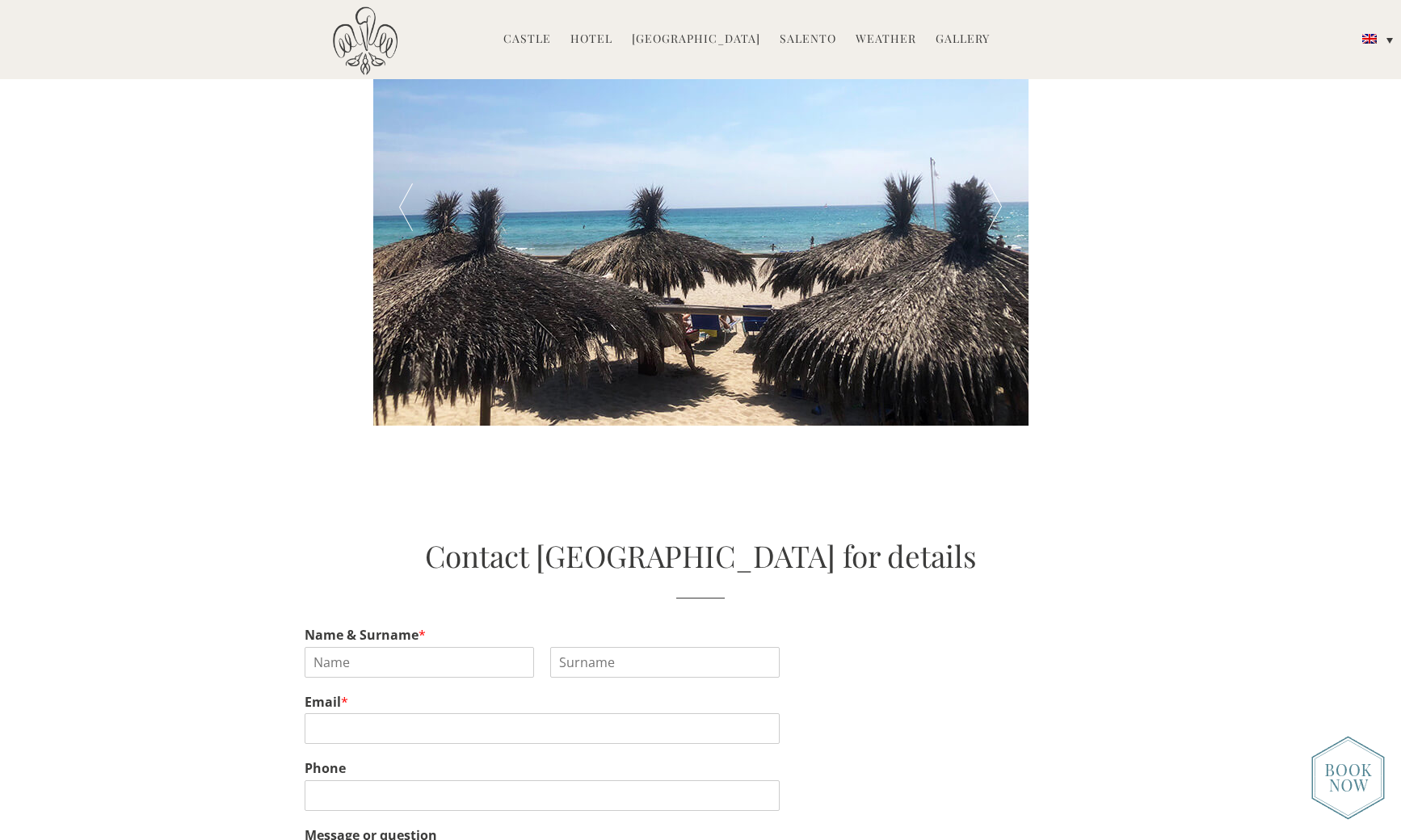
scroll to position [3161, 0]
